Goal: Task Accomplishment & Management: Complete application form

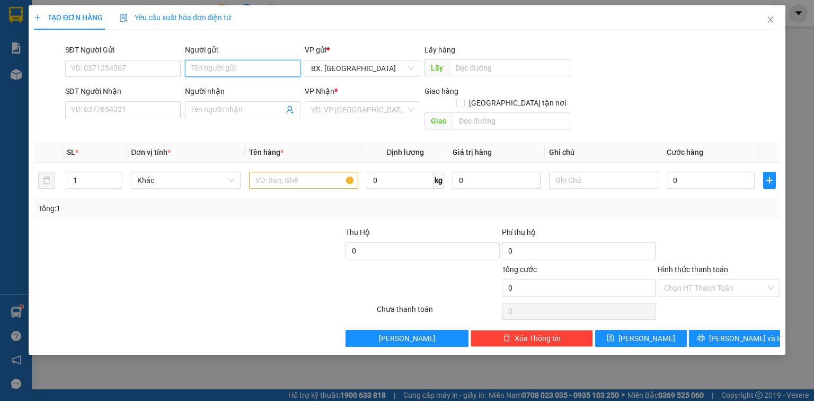
click at [239, 66] on input "Người gửi" at bounding box center [243, 68] width 116 height 17
type input "CHUYỆN"
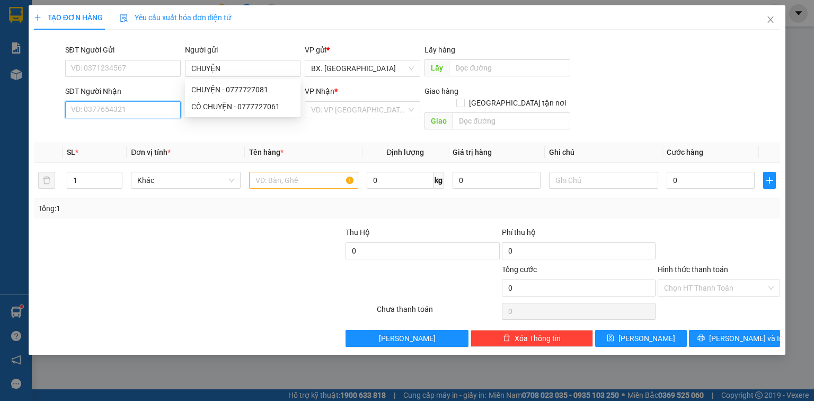
drag, startPoint x: 119, startPoint y: 110, endPoint x: 479, endPoint y: 127, distance: 360.8
click at [199, 110] on body "Kết quả tìm kiếm ( 290 ) Bộ lọc Mã ĐH Trạng thái Món hàng Thu hộ Tổng cước Chưa…" at bounding box center [407, 200] width 814 height 401
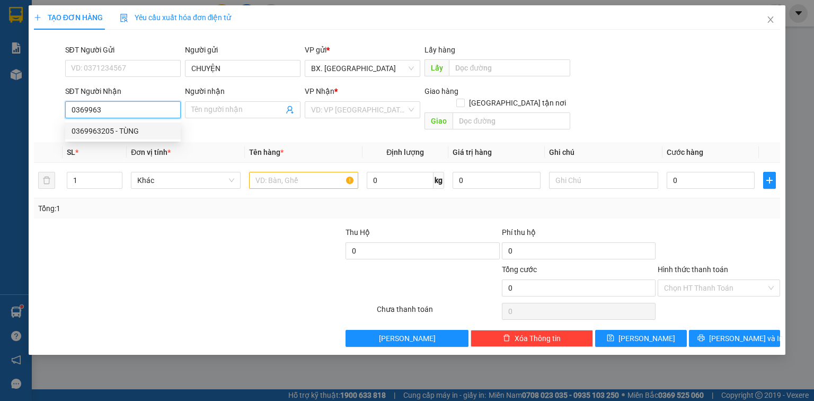
click at [120, 131] on div "0369963205 - TÙNG" at bounding box center [123, 131] width 103 height 12
type input "0369963205"
type input "TÙNG"
type input "50.000"
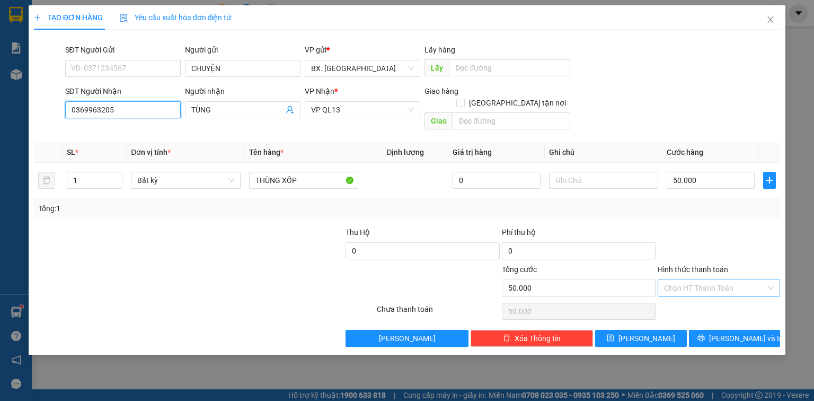
type input "0369963205"
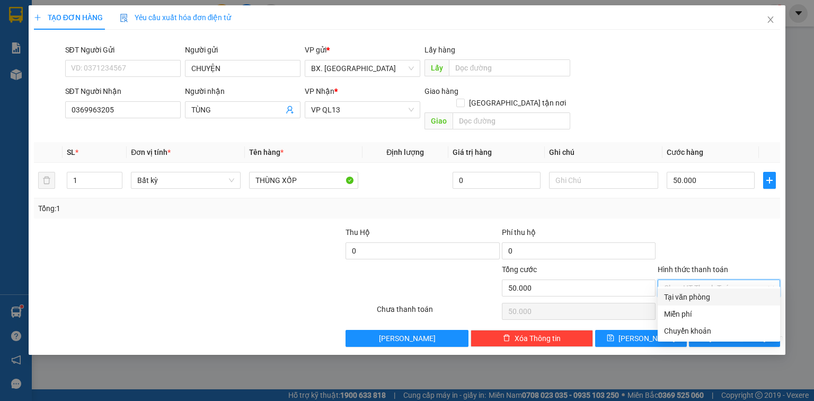
click at [686, 280] on input "Hình thức thanh toán" at bounding box center [715, 288] width 102 height 16
click at [691, 299] on div "Tại văn phòng" at bounding box center [719, 297] width 110 height 12
type input "0"
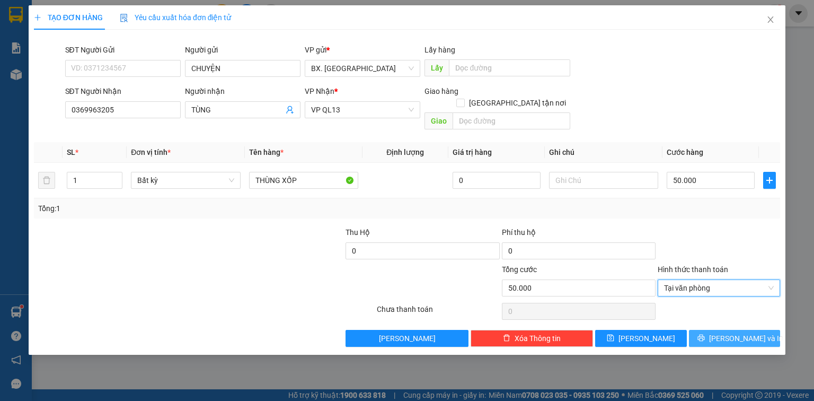
click at [700, 330] on button "[PERSON_NAME] và In" at bounding box center [735, 338] width 92 height 17
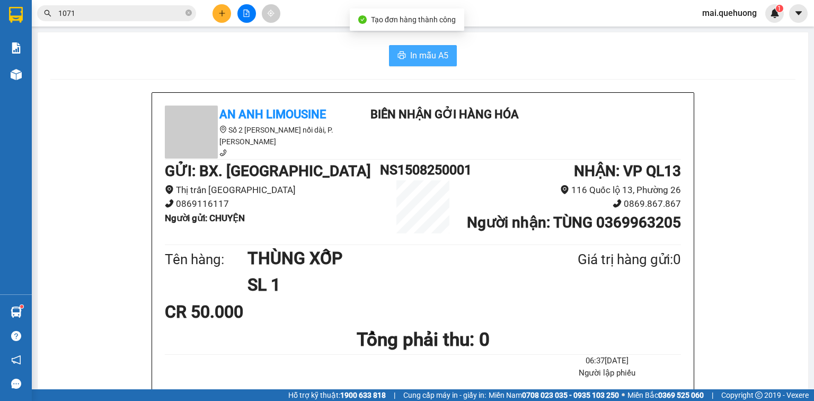
click at [403, 51] on button "In mẫu A5" at bounding box center [423, 55] width 68 height 21
click at [142, 13] on input "1071" at bounding box center [120, 13] width 125 height 12
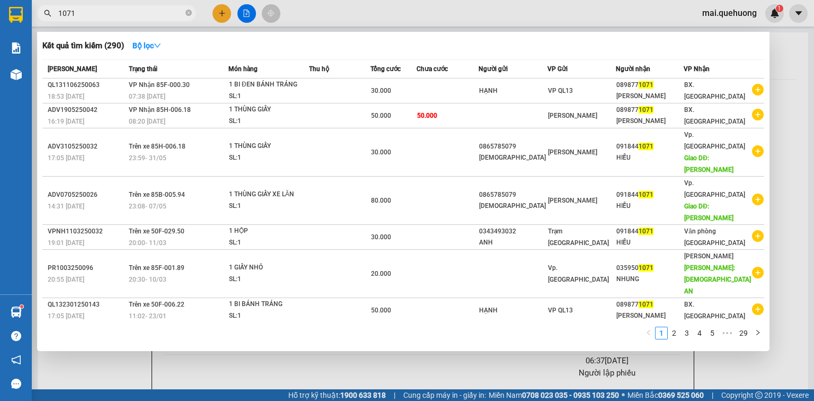
click at [143, 13] on input "1071" at bounding box center [120, 13] width 125 height 12
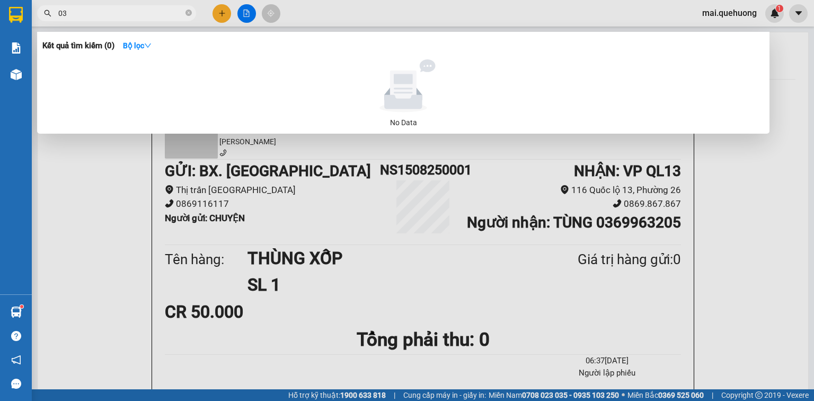
type input "0"
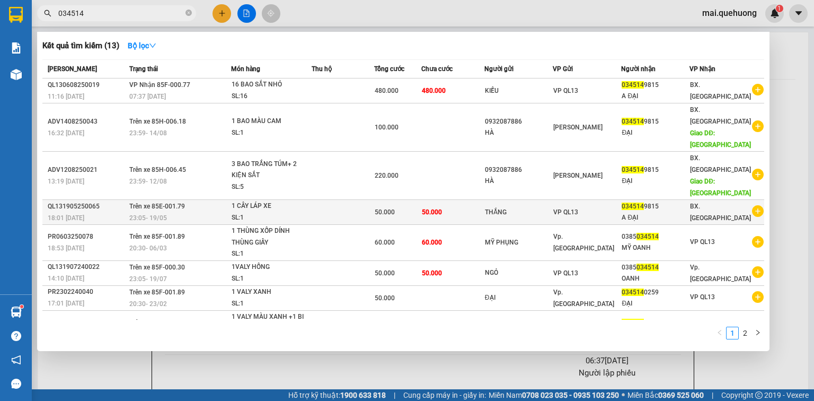
type input "034514"
